Goal: Navigation & Orientation: Find specific page/section

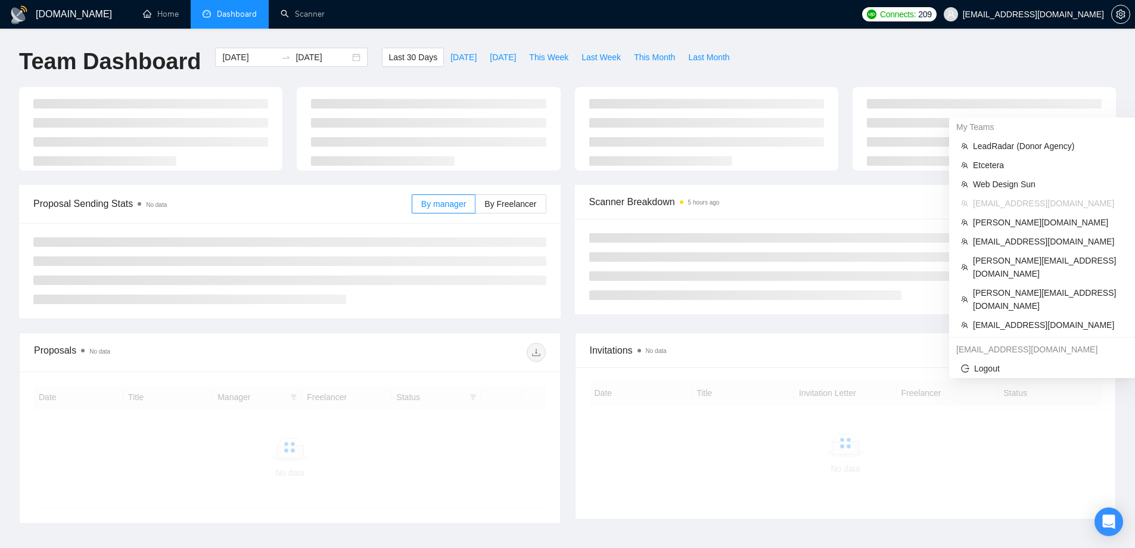
scroll to position [82, 0]
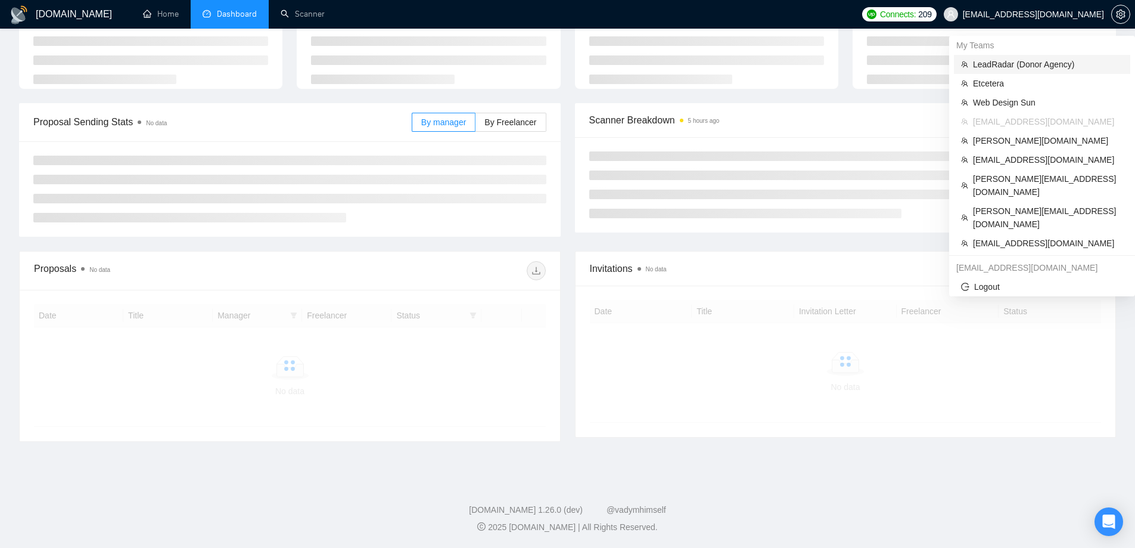
click at [995, 66] on span "LeadRadar (Donor Agency)" at bounding box center [1048, 64] width 150 height 13
